Goal: Task Accomplishment & Management: Complete application form

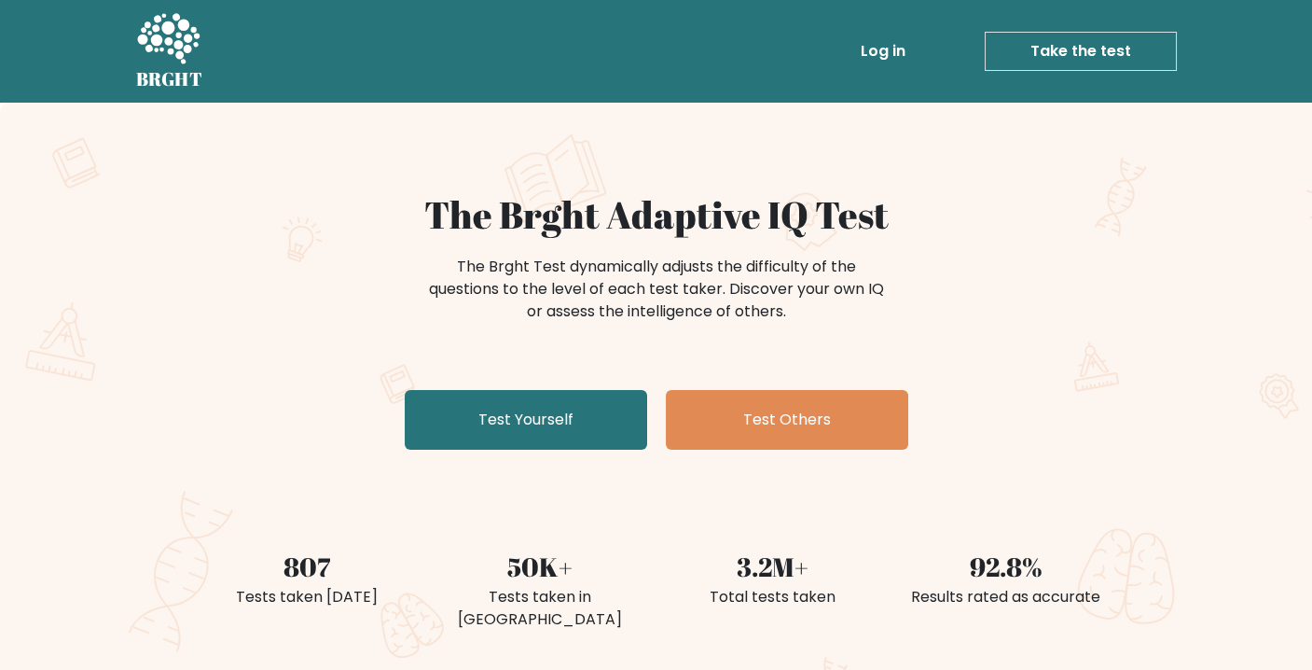
click at [885, 59] on link "Log in" at bounding box center [883, 51] width 60 height 37
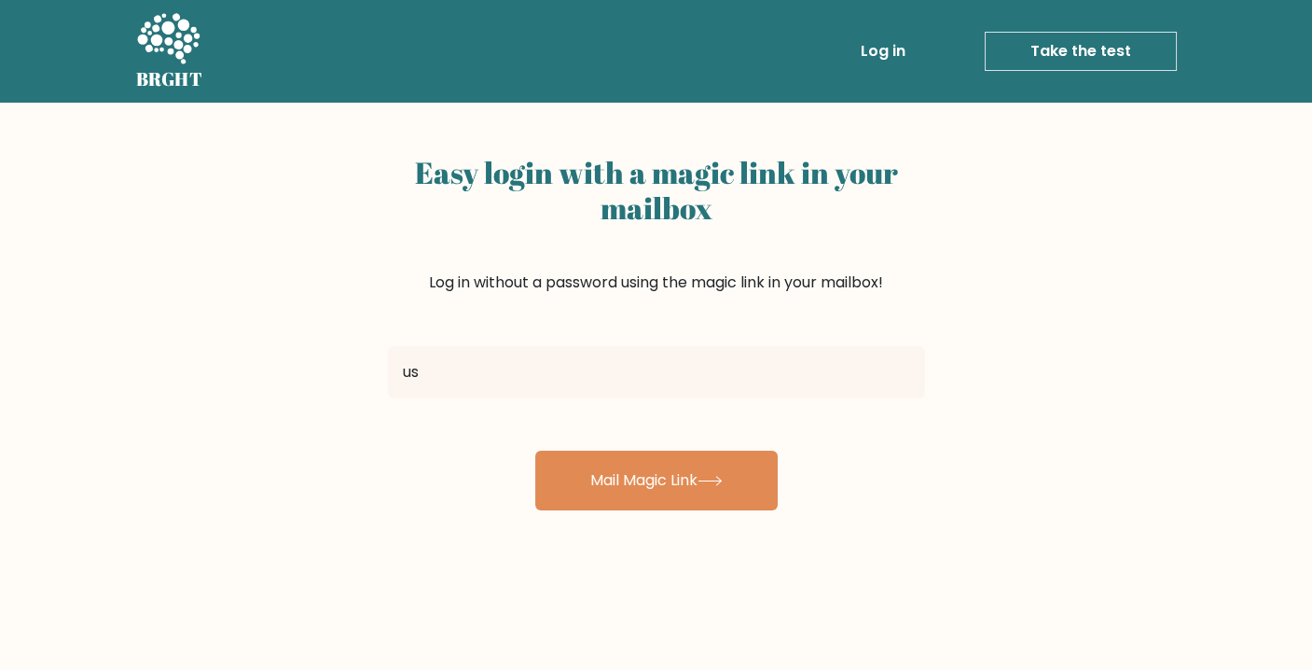
type input "[EMAIL_ADDRESS][DOMAIN_NAME]"
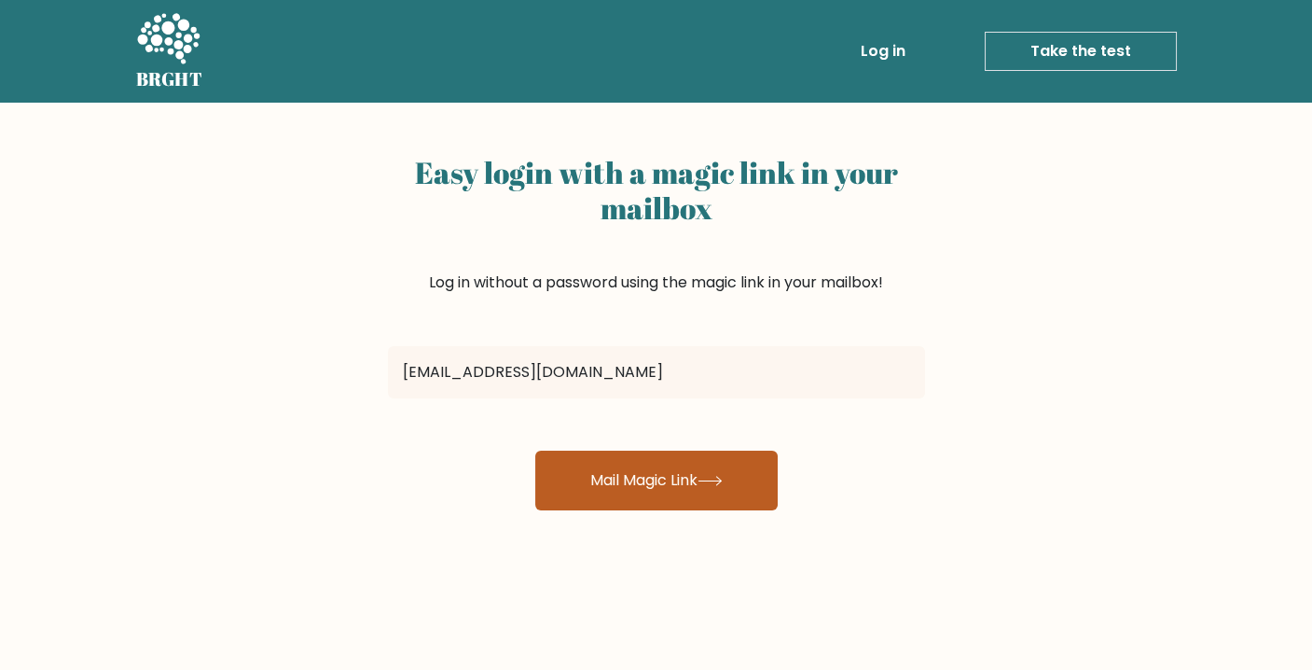
click at [657, 468] on button "Mail Magic Link" at bounding box center [656, 480] width 242 height 60
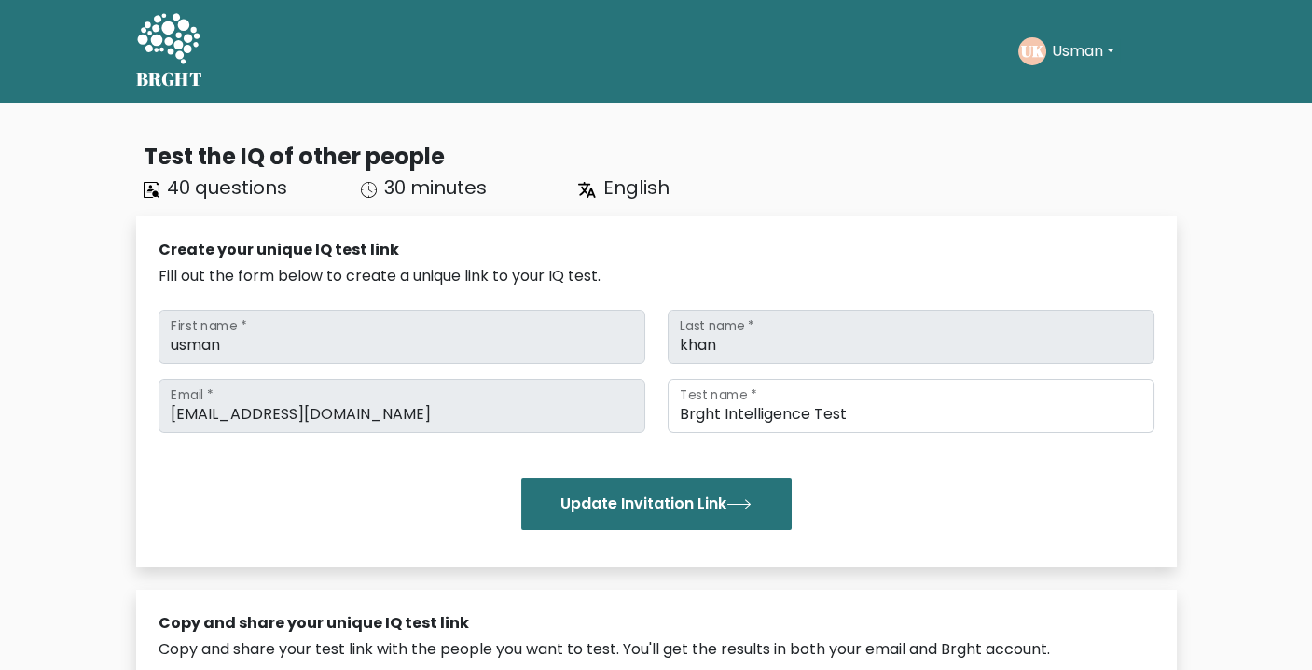
click at [1111, 57] on button "Usman" at bounding box center [1083, 51] width 74 height 24
click at [1108, 92] on link "Dashboard" at bounding box center [1092, 91] width 147 height 30
click at [1082, 61] on button "Usman" at bounding box center [1083, 51] width 74 height 24
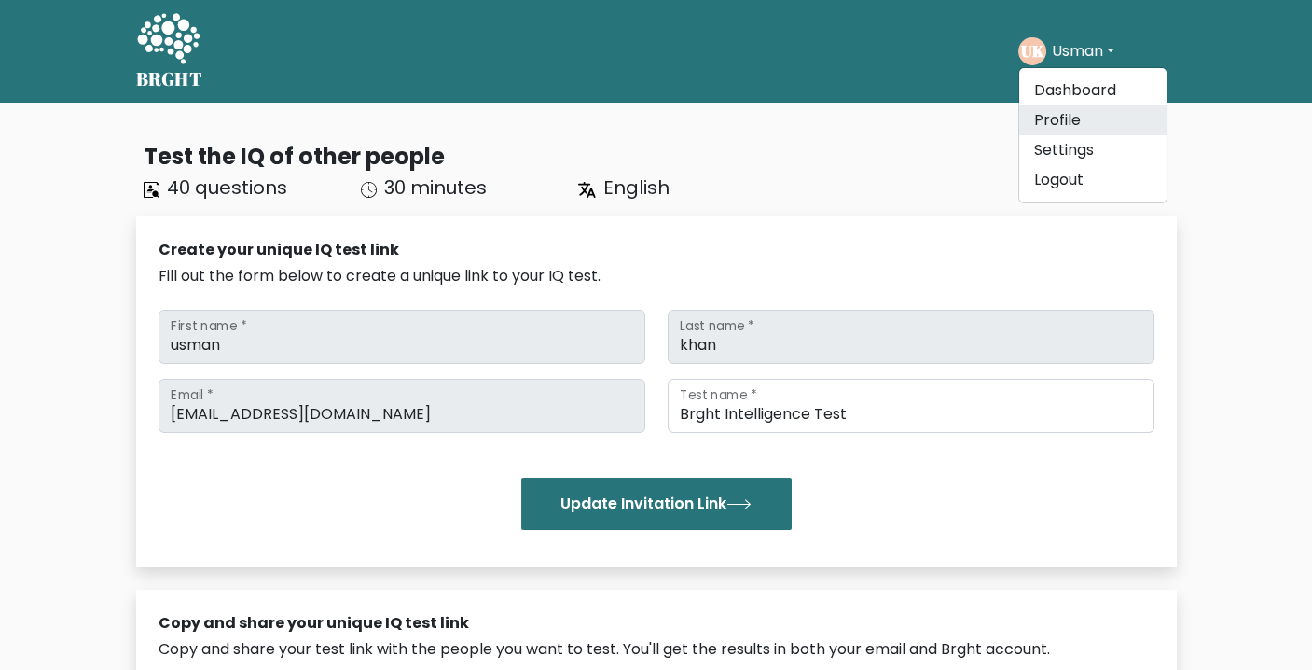
click at [1061, 111] on link "Profile" at bounding box center [1092, 120] width 147 height 30
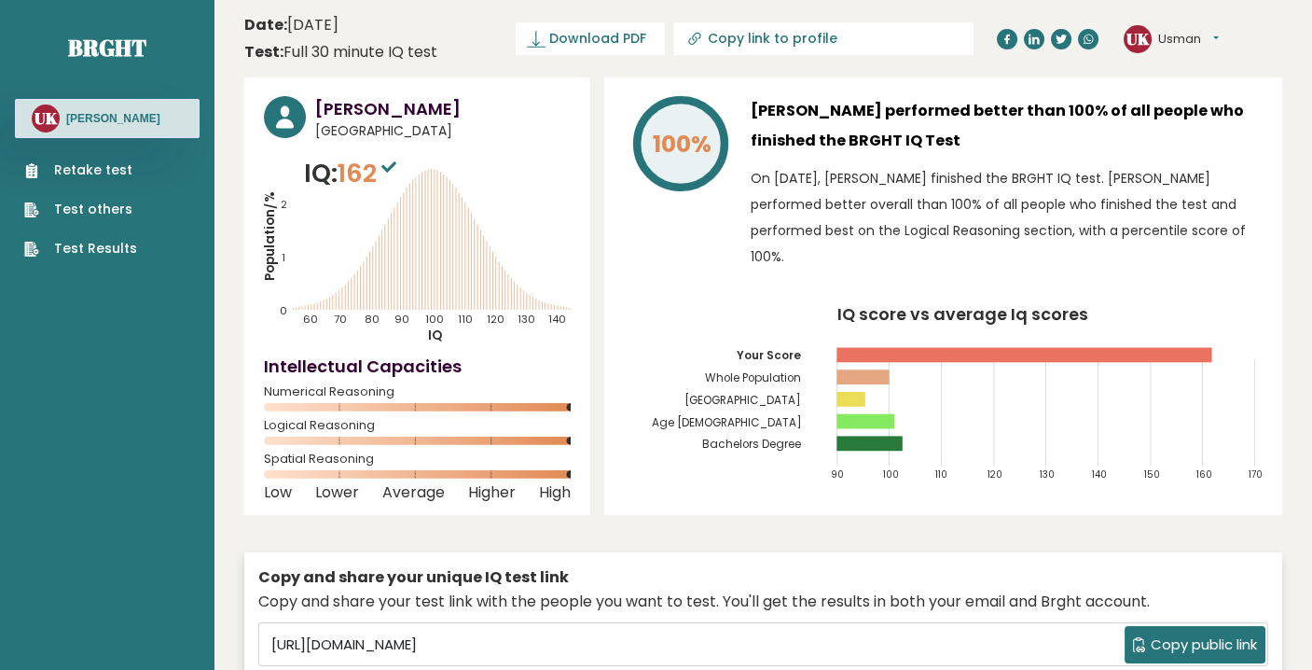
click at [76, 173] on link "Retake test" at bounding box center [80, 170] width 113 height 20
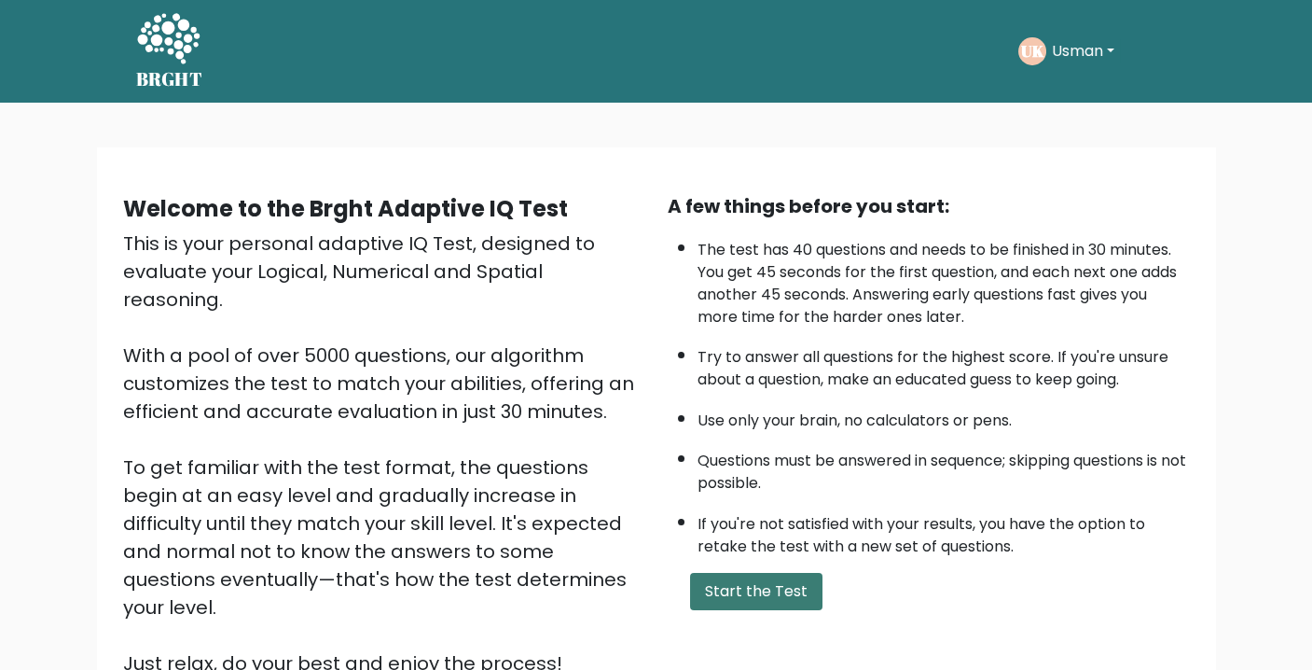
click at [707, 587] on button "Start the Test" at bounding box center [756, 591] width 132 height 37
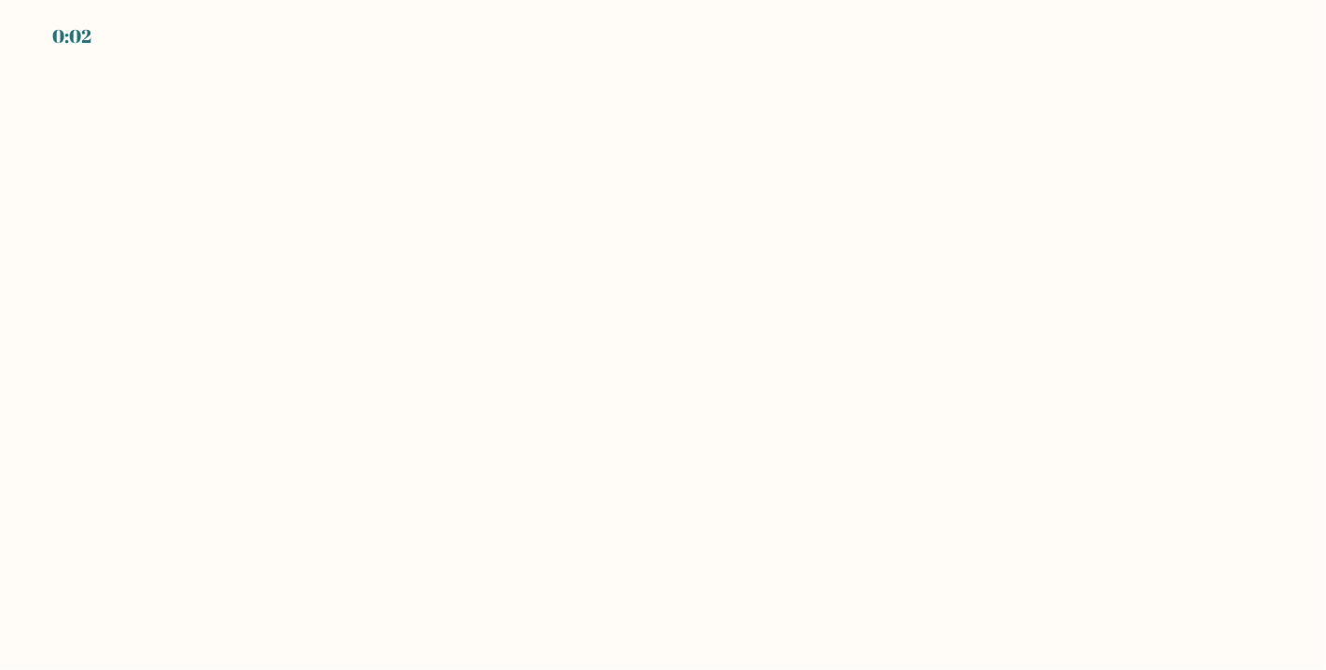
click at [459, 344] on body "0:02" at bounding box center [663, 335] width 1326 height 670
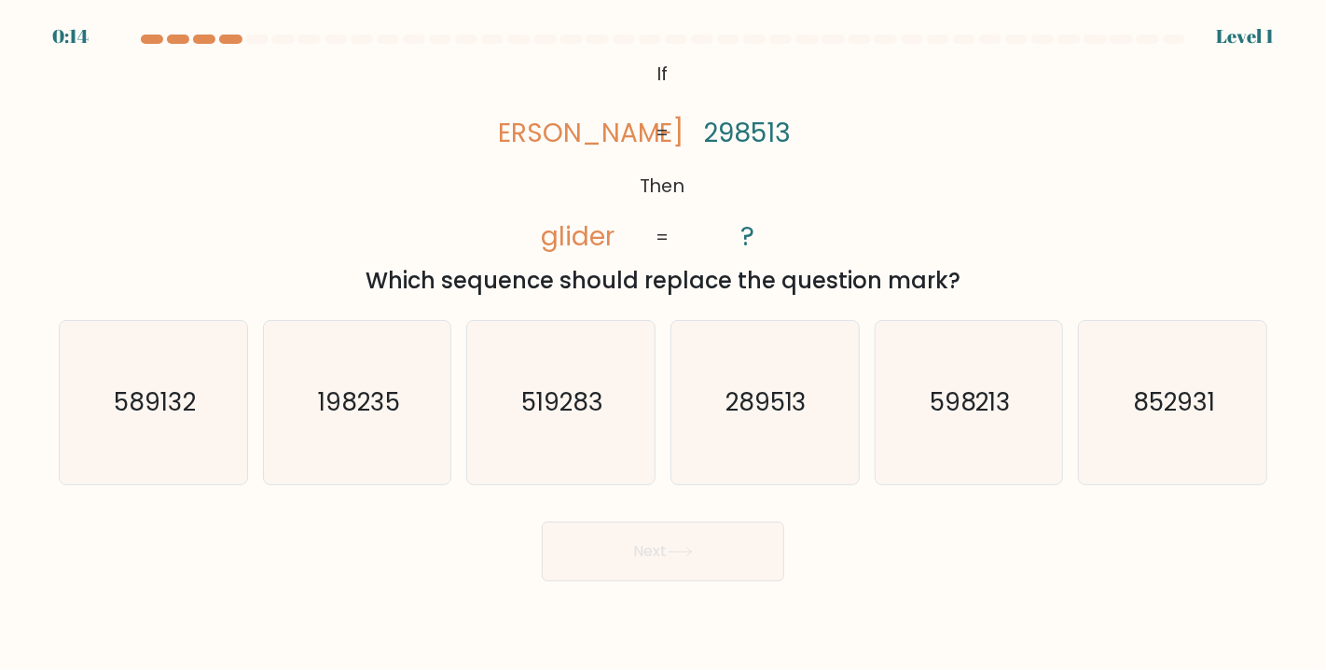
click at [386, 159] on div "@import url('[URL][DOMAIN_NAME]); If Then [PERSON_NAME] glider 298513 ? = = Whi…" at bounding box center [663, 177] width 1231 height 242
click at [760, 408] on text "289513" at bounding box center [767, 402] width 82 height 34
click at [664, 344] on input "d. 289513" at bounding box center [663, 339] width 1 height 9
radio input "true"
click at [727, 535] on button "Next" at bounding box center [663, 551] width 242 height 60
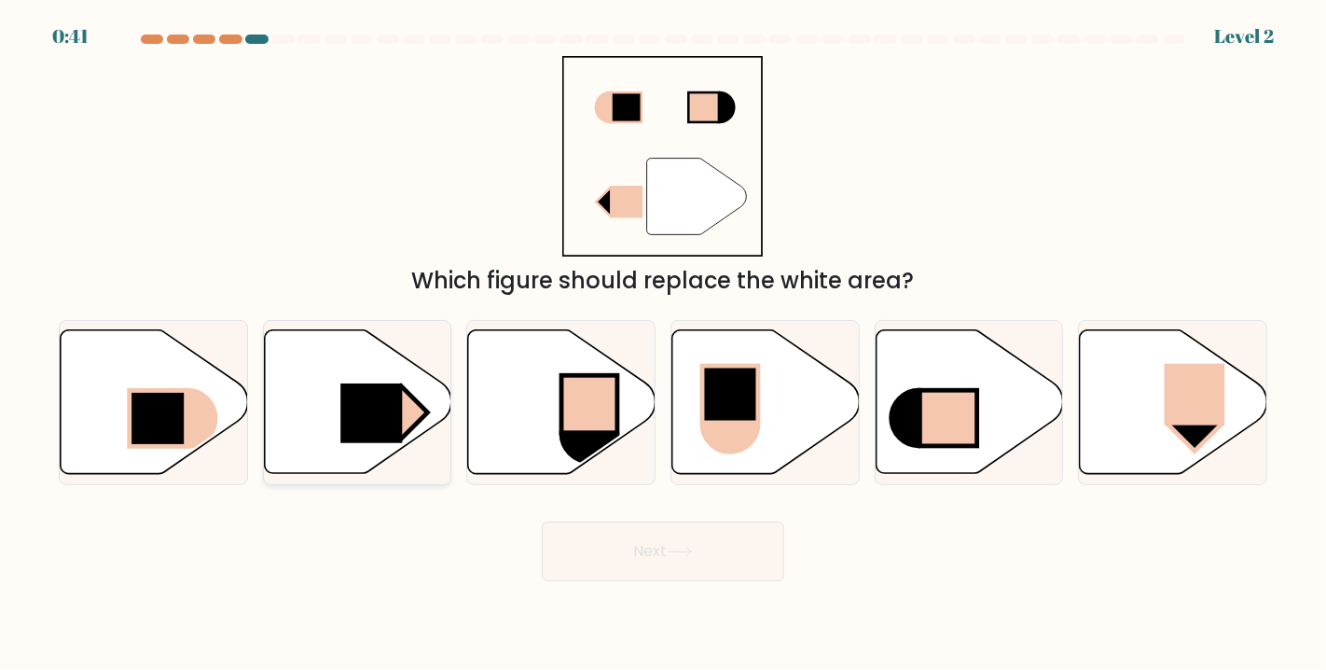
click at [395, 405] on rect at bounding box center [371, 413] width 62 height 60
click at [663, 344] on input "b." at bounding box center [663, 339] width 1 height 9
radio input "true"
click at [619, 530] on button "Next" at bounding box center [663, 551] width 242 height 60
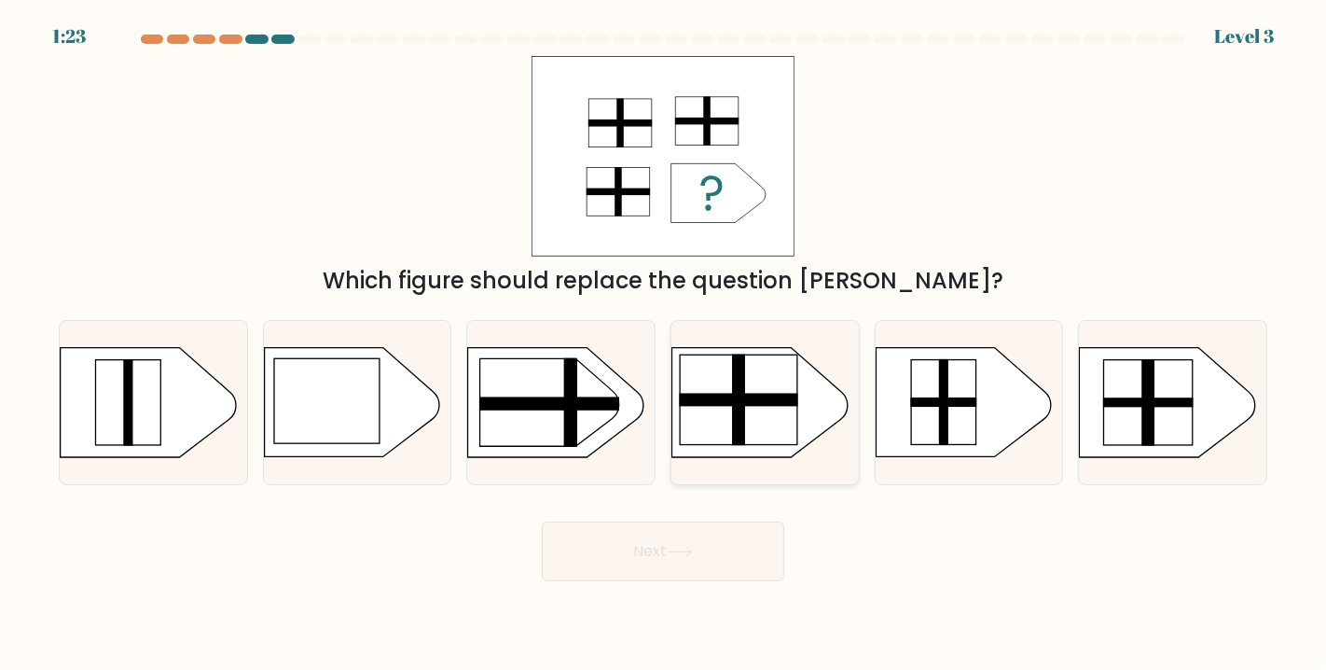
click at [716, 395] on rect at bounding box center [739, 400] width 118 height 13
click at [664, 344] on input "d." at bounding box center [663, 339] width 1 height 9
radio input "true"
click at [638, 562] on button "Next" at bounding box center [663, 551] width 242 height 60
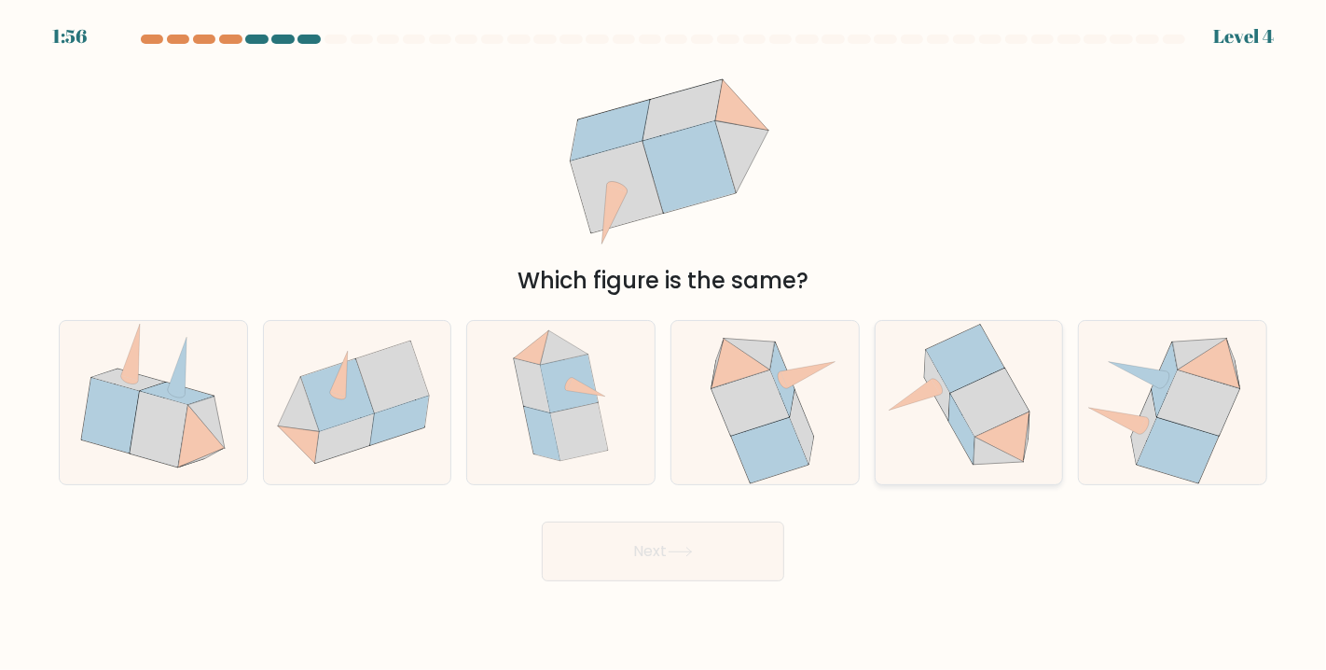
click at [1024, 444] on icon at bounding box center [1003, 437] width 54 height 50
click at [664, 344] on input "e." at bounding box center [663, 339] width 1 height 9
radio input "true"
click at [611, 570] on button "Next" at bounding box center [663, 551] width 242 height 60
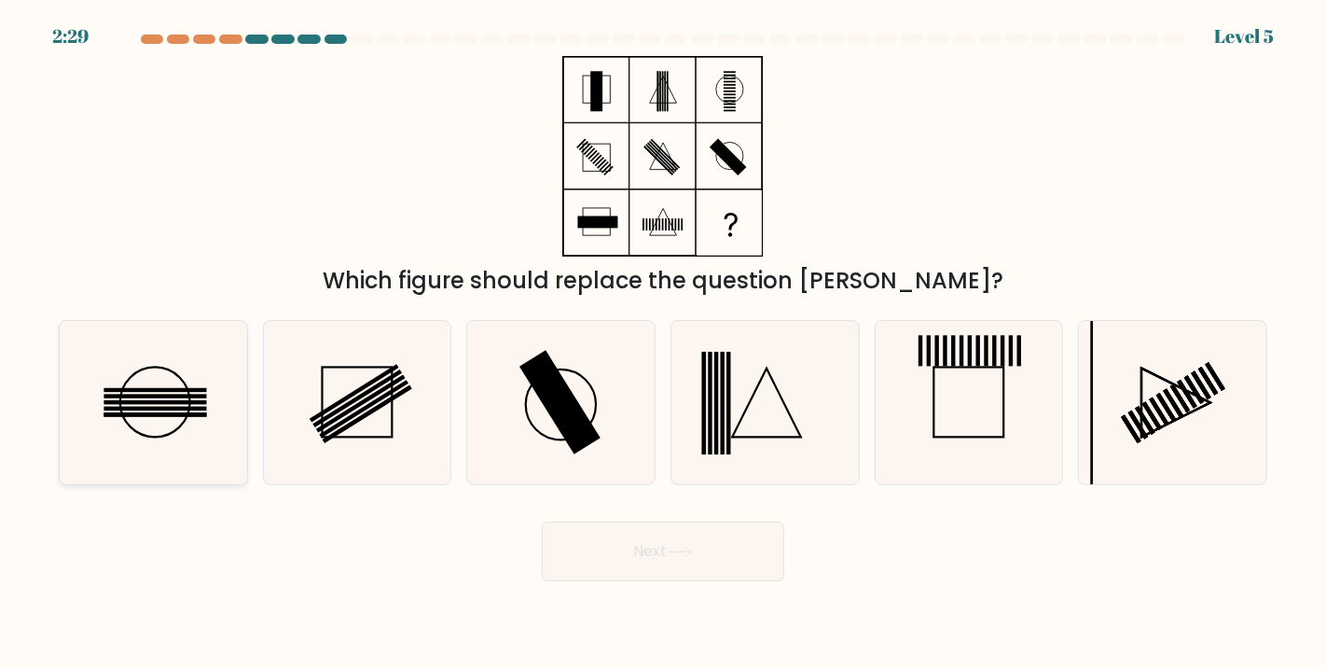
click at [203, 430] on icon at bounding box center [153, 402] width 162 height 162
click at [663, 344] on input "a." at bounding box center [663, 339] width 1 height 9
radio input "true"
click at [623, 543] on button "Next" at bounding box center [663, 551] width 242 height 60
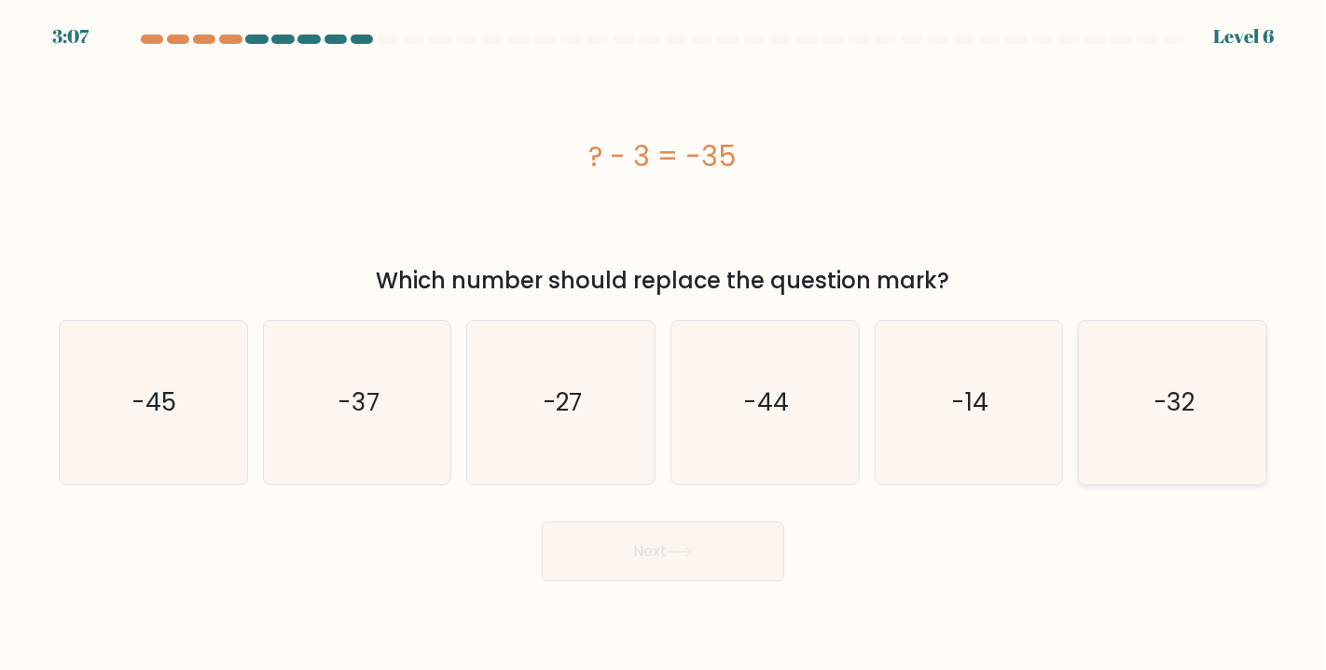
click at [1114, 429] on icon "-32" at bounding box center [1172, 402] width 162 height 162
click at [664, 344] on input "f. -32" at bounding box center [663, 339] width 1 height 9
radio input "true"
click at [676, 538] on button "Next" at bounding box center [663, 551] width 242 height 60
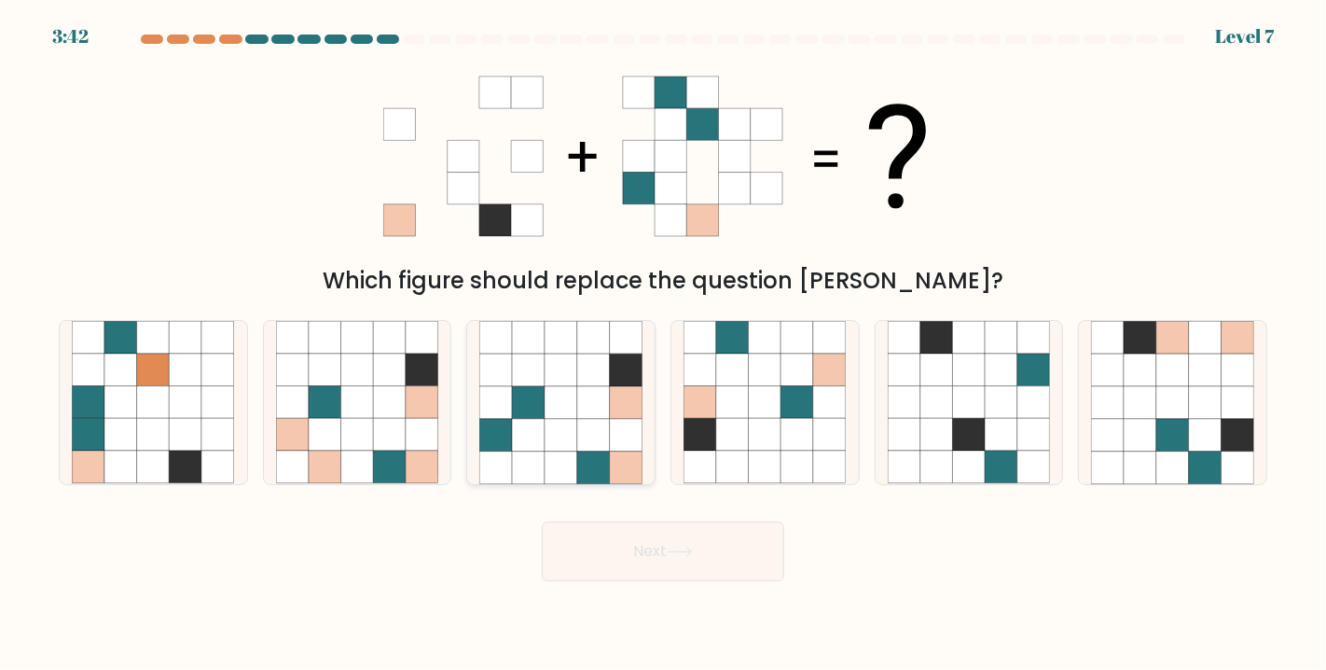
click at [602, 440] on icon at bounding box center [593, 435] width 33 height 33
click at [663, 344] on input "c." at bounding box center [663, 339] width 1 height 9
radio input "true"
click at [699, 569] on button "Next" at bounding box center [663, 551] width 242 height 60
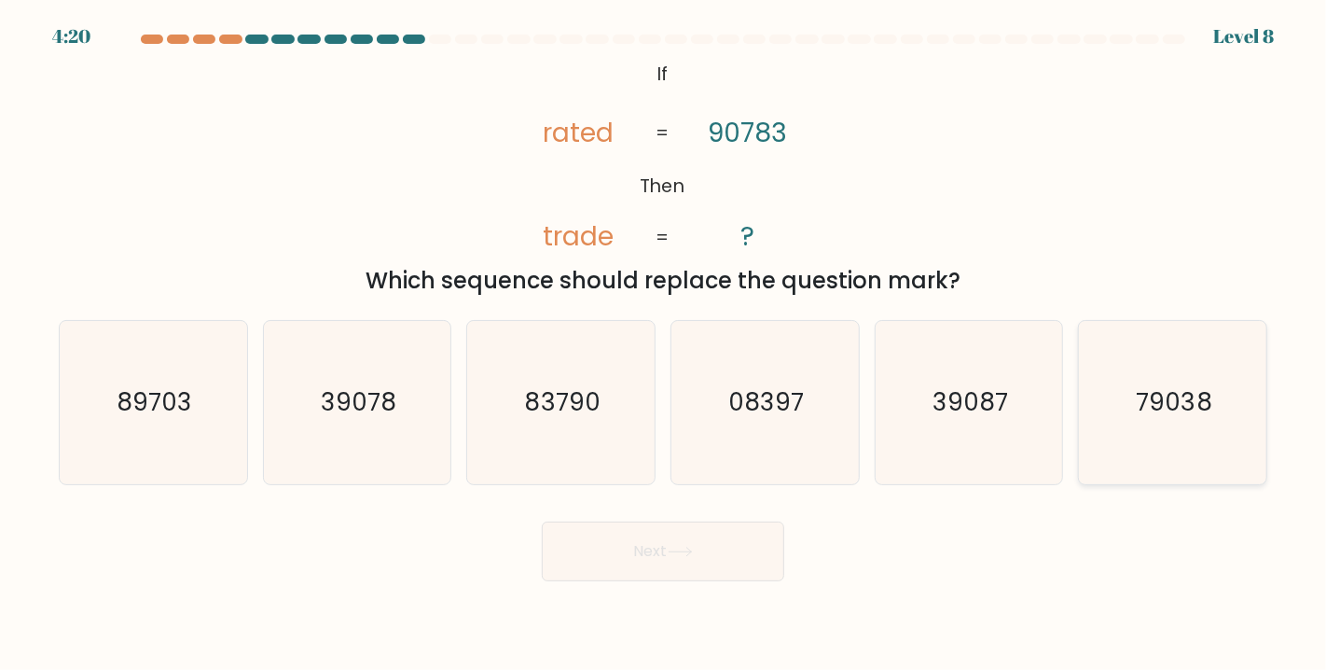
click at [1114, 446] on icon "79038" at bounding box center [1172, 402] width 162 height 162
click at [664, 344] on input "f. 79038" at bounding box center [663, 339] width 1 height 9
radio input "true"
click at [768, 556] on button "Next" at bounding box center [663, 551] width 242 height 60
click at [666, 561] on button "Next" at bounding box center [663, 551] width 242 height 60
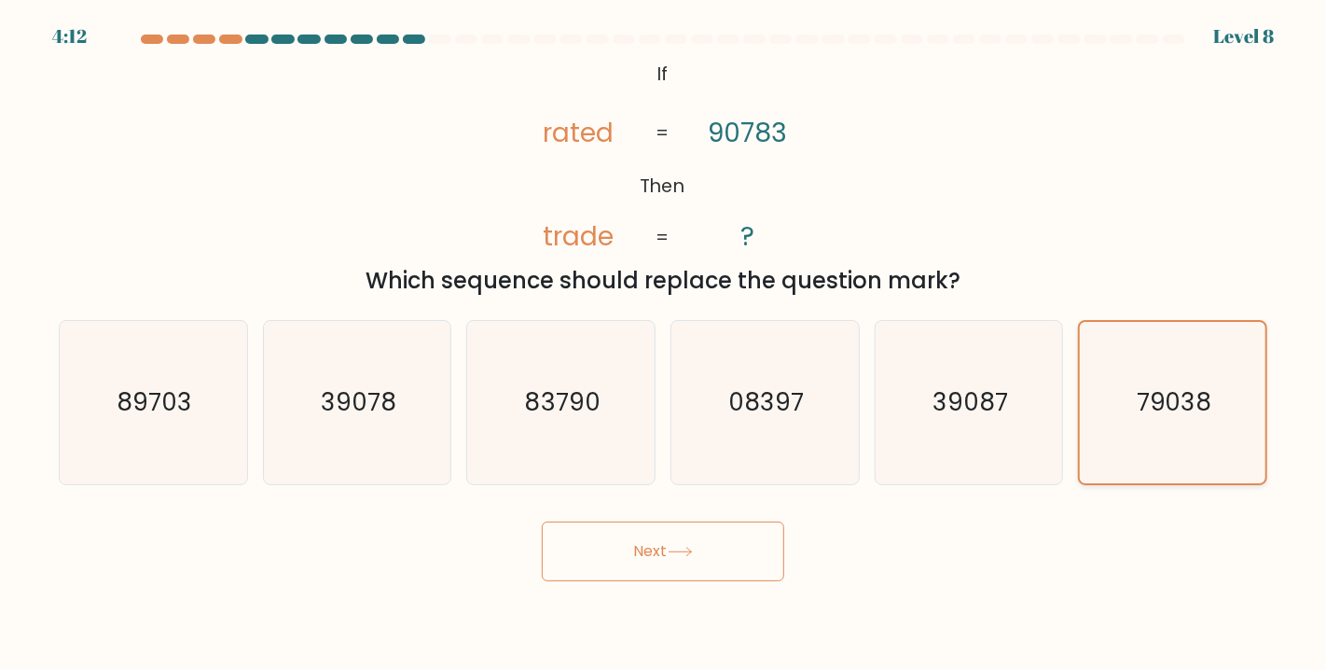
click at [1149, 435] on icon "79038" at bounding box center [1172, 402] width 160 height 160
click at [664, 344] on input "f. 79038" at bounding box center [663, 339] width 1 height 9
click at [699, 548] on button "Next" at bounding box center [663, 551] width 242 height 60
click at [693, 548] on icon at bounding box center [680, 552] width 25 height 10
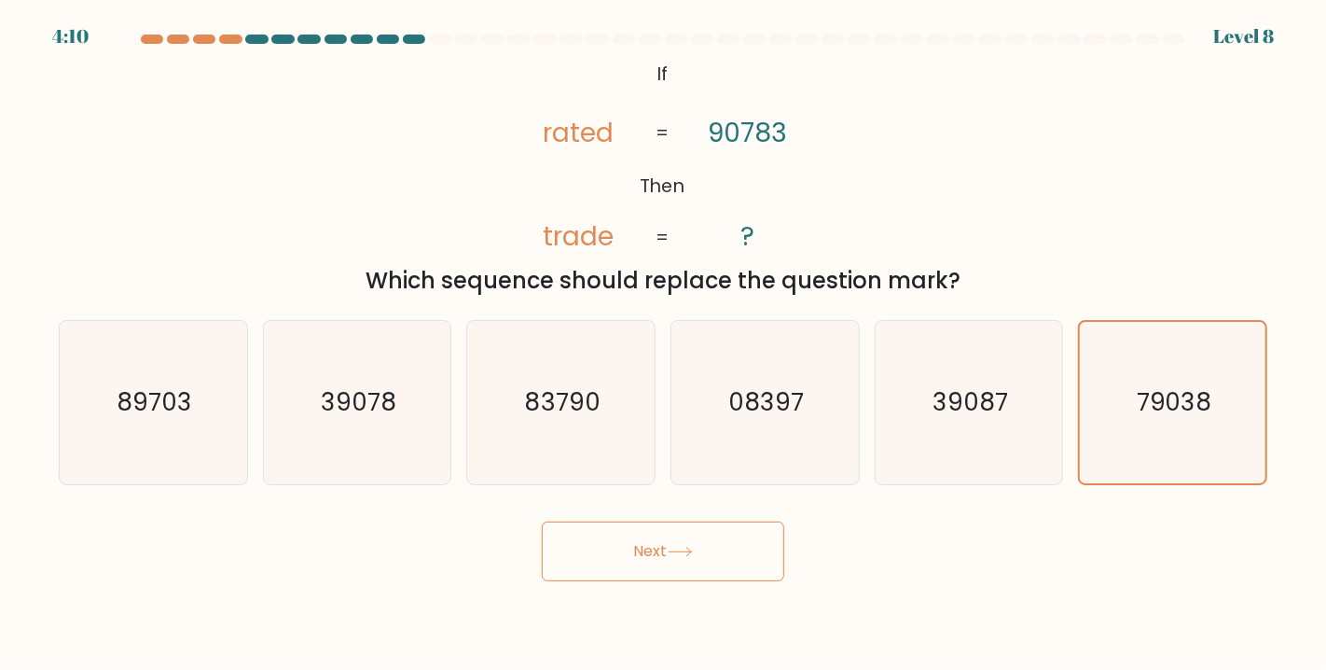
click at [693, 547] on icon at bounding box center [680, 552] width 25 height 10
click at [698, 531] on button "Next" at bounding box center [663, 551] width 242 height 60
click at [618, 559] on button "Next" at bounding box center [663, 551] width 242 height 60
